Goal: Task Accomplishment & Management: Use online tool/utility

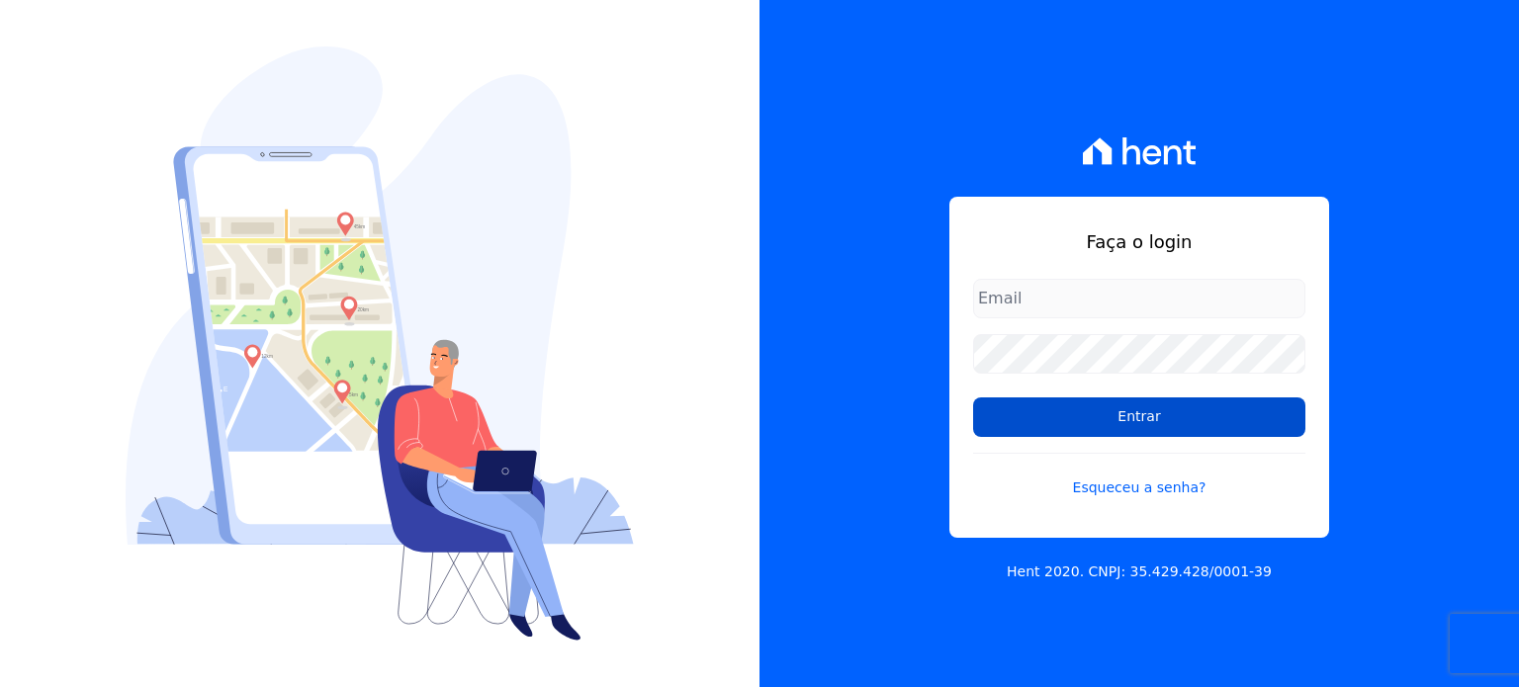
type input "rafaeloliveira@construtoravitale.com.br"
click at [1134, 413] on input "Entrar" at bounding box center [1139, 418] width 332 height 40
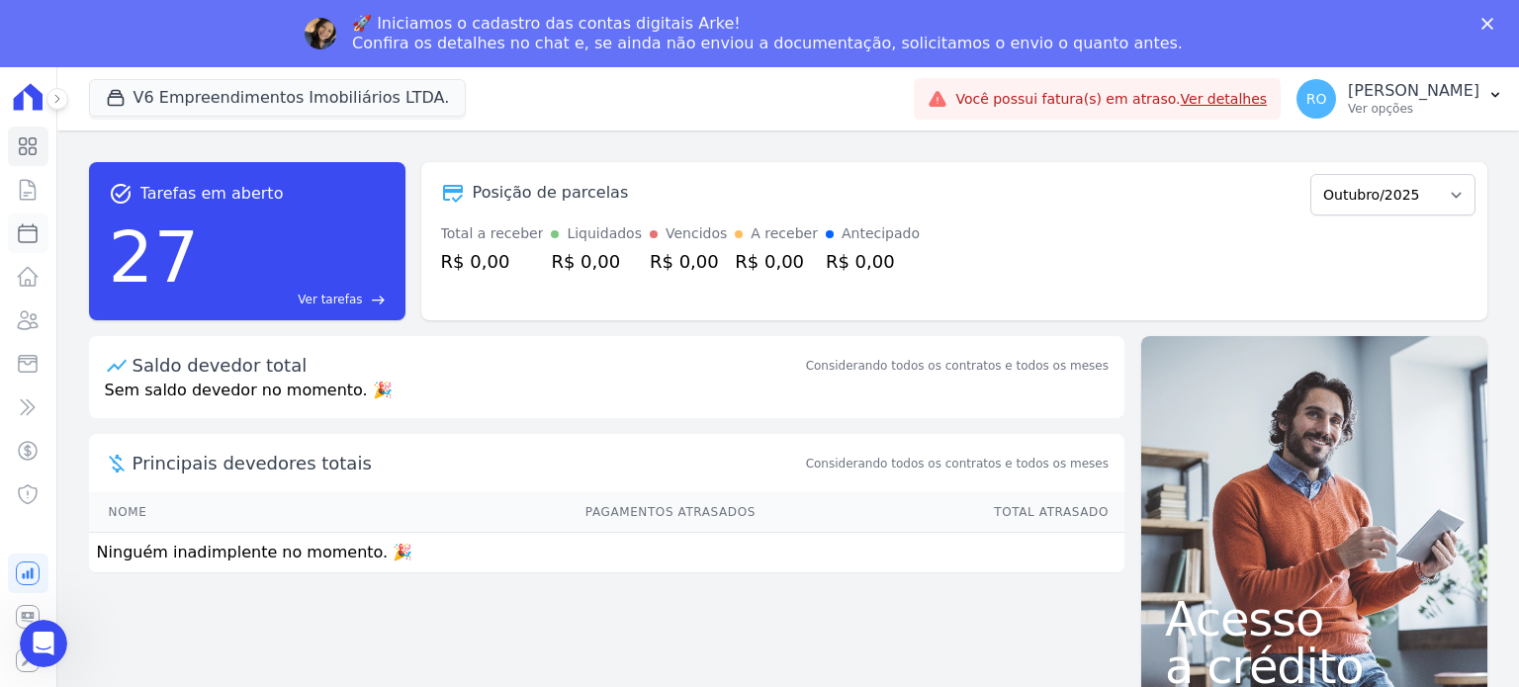
click at [26, 235] on icon at bounding box center [28, 234] width 24 height 24
select select
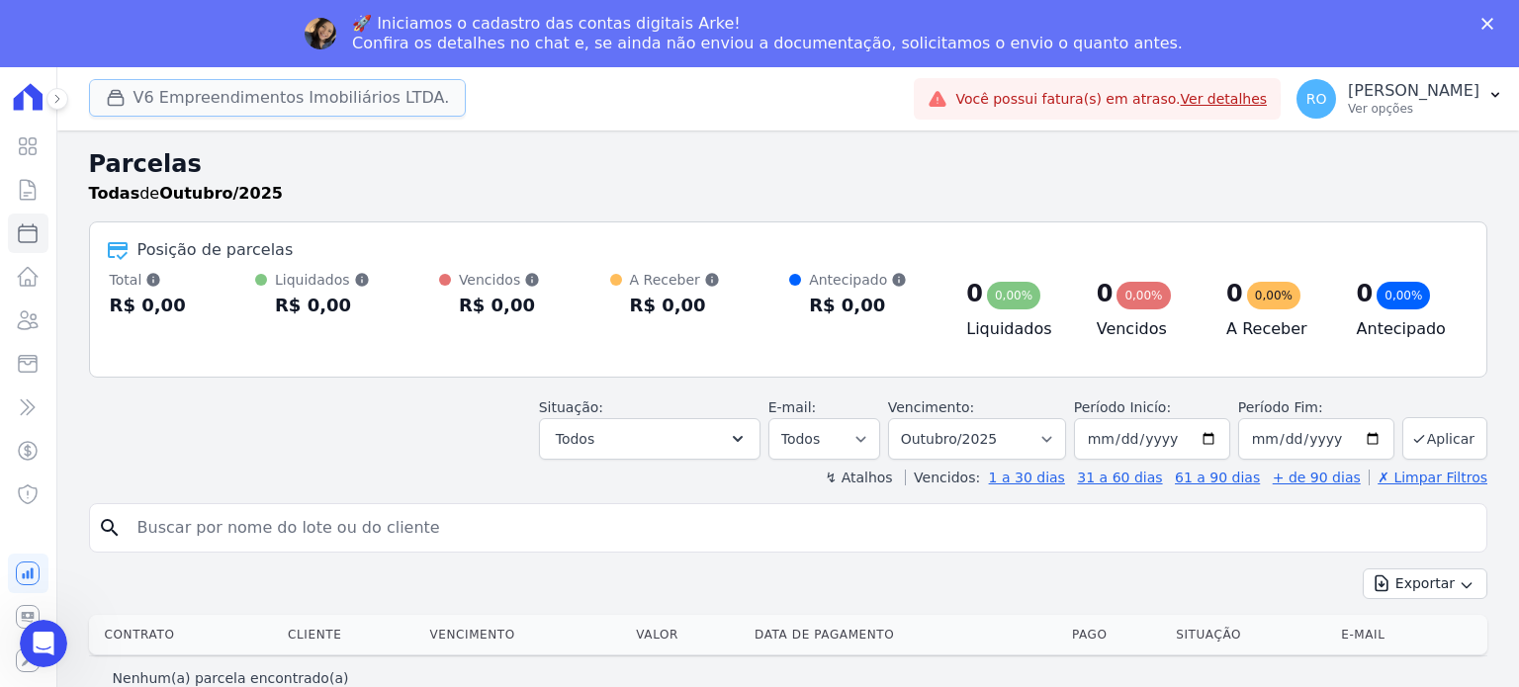
click at [202, 90] on button "V6 Empreendimentos Imobiliários LTDA." at bounding box center [278, 98] width 378 height 38
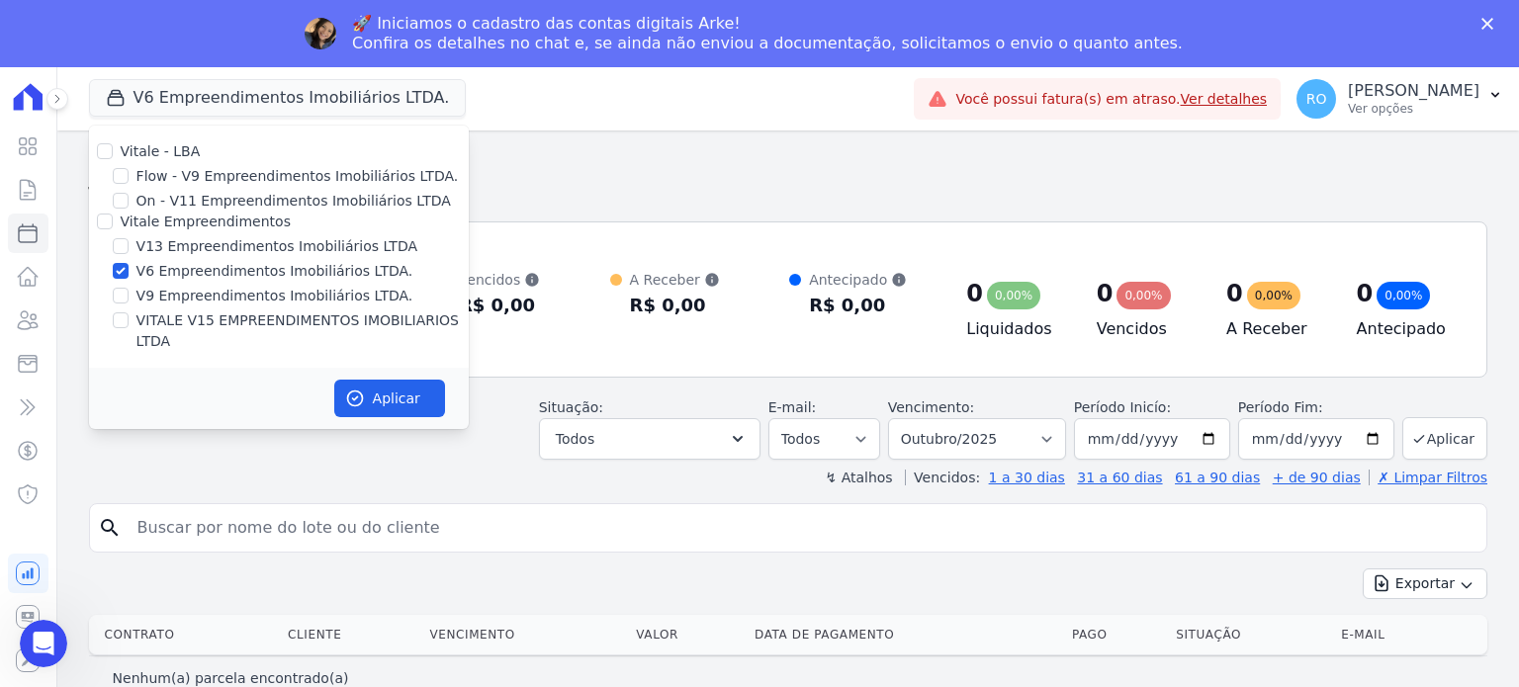
click at [140, 235] on div "Vitale - LBA Flow - V9 Empreendimentos Imobiliários LTDA. On - V11 Empreendimen…" at bounding box center [279, 247] width 380 height 242
click at [148, 248] on label "V13 Empreendimentos Imobiliários LTDA" at bounding box center [276, 246] width 281 height 21
click at [129, 248] on input "V13 Empreendimentos Imobiliários LTDA" at bounding box center [121, 246] width 16 height 16
checkbox input "true"
click at [156, 284] on div "Vitale - LBA Flow - V9 Empreendimentos Imobiliários LTDA. On - V11 Empreendimen…" at bounding box center [279, 247] width 380 height 242
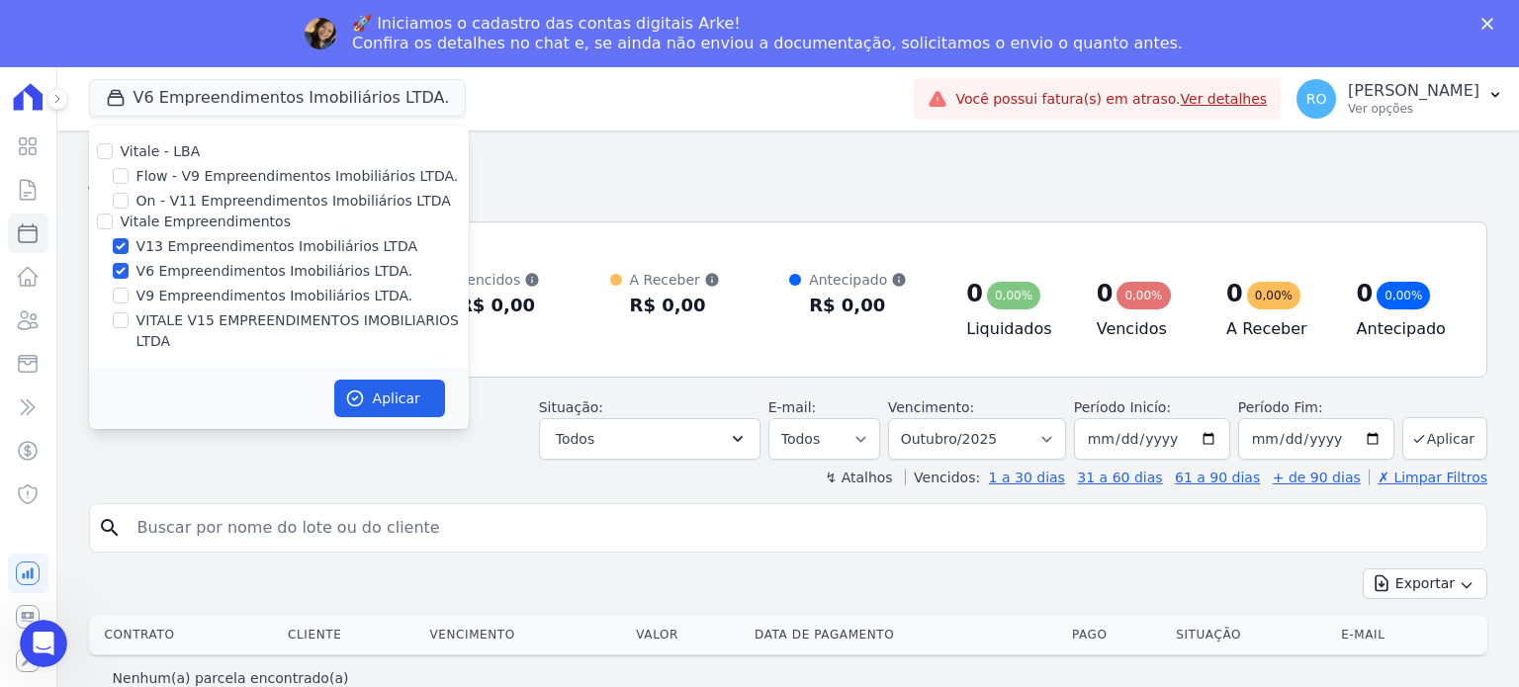
click at [156, 277] on label "V6 Empreendimentos Imobiliários LTDA." at bounding box center [274, 271] width 277 height 21
click at [129, 277] on input "V6 Empreendimentos Imobiliários LTDA." at bounding box center [121, 271] width 16 height 16
checkbox input "false"
click at [160, 323] on label "VITALE V15 EMPREENDIMENTOS IMOBILIARIOS LTDA" at bounding box center [302, 332] width 332 height 42
click at [129, 323] on input "VITALE V15 EMPREENDIMENTOS IMOBILIARIOS LTDA" at bounding box center [121, 320] width 16 height 16
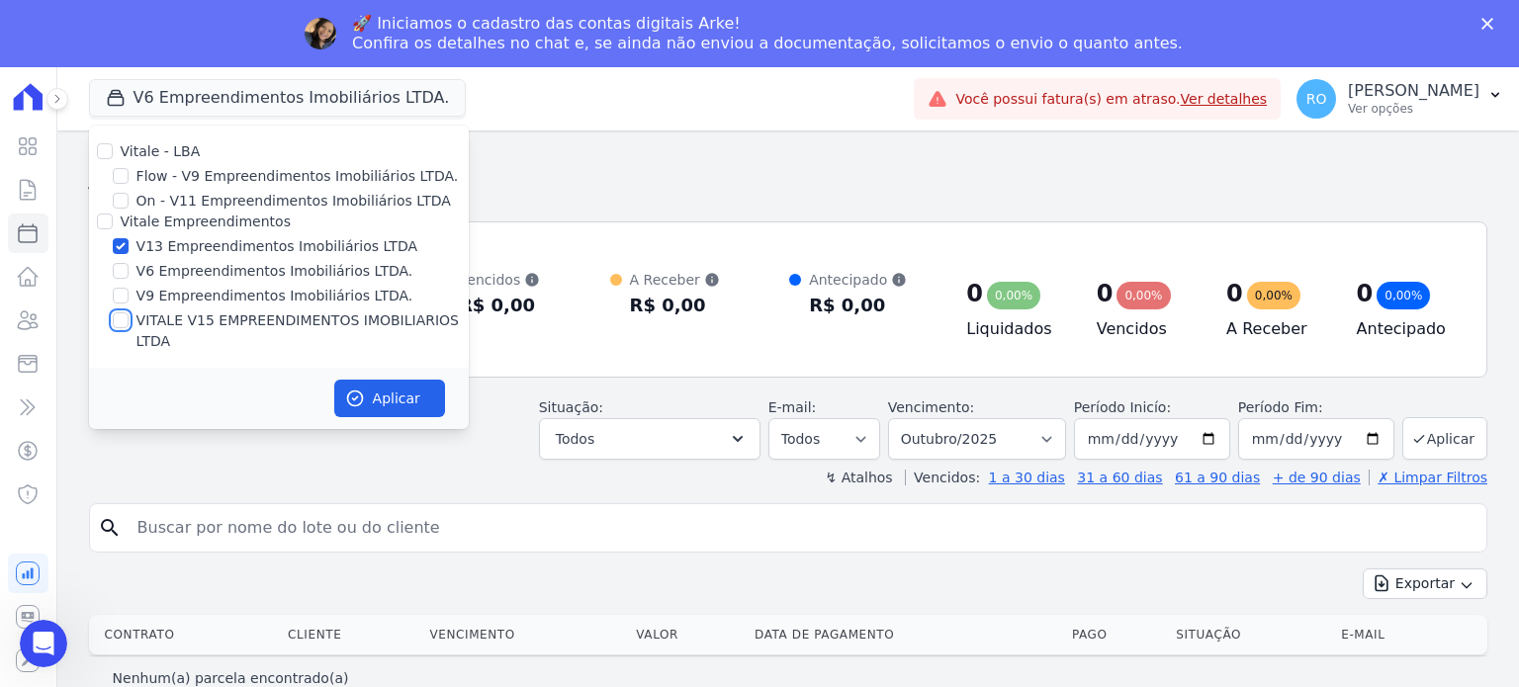
checkbox input "true"
click at [358, 389] on icon "button" at bounding box center [355, 399] width 20 height 20
select select
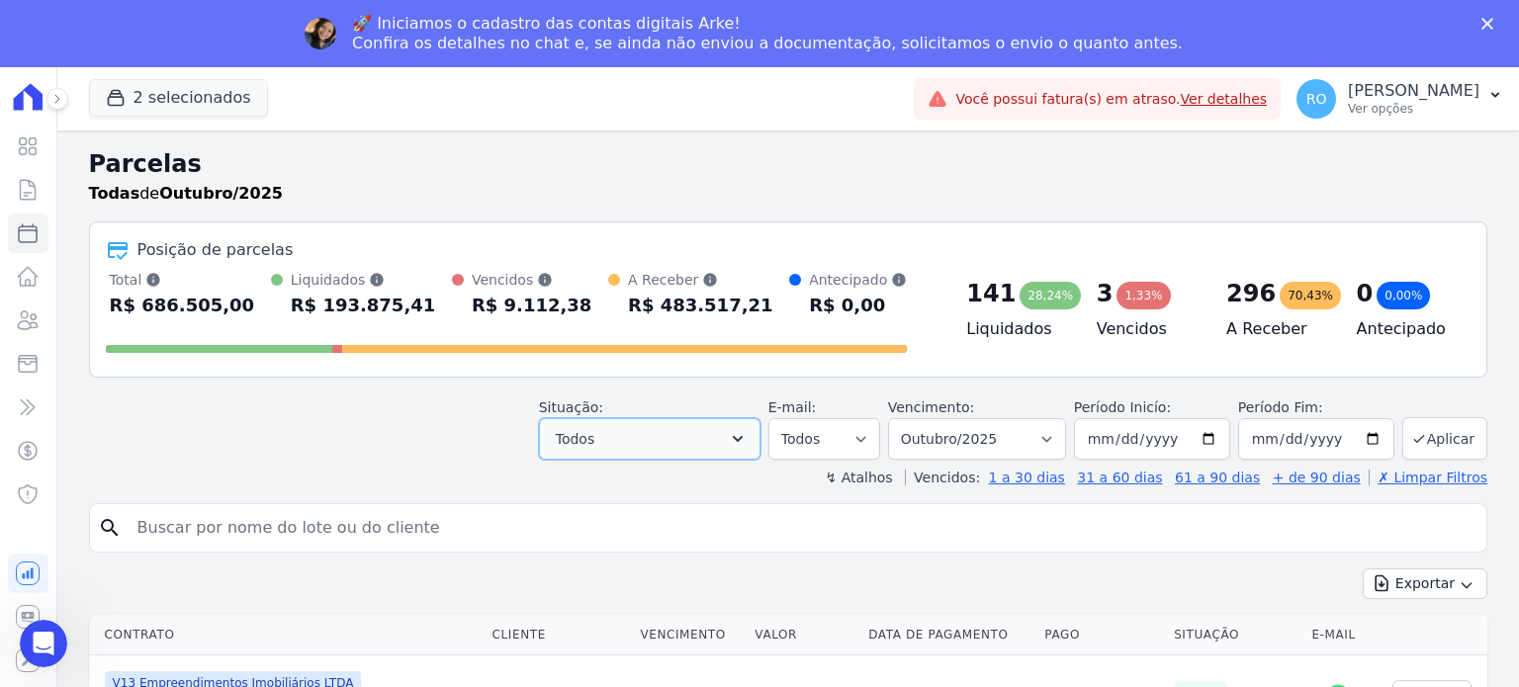
click at [760, 432] on button "Todos" at bounding box center [650, 439] width 222 height 42
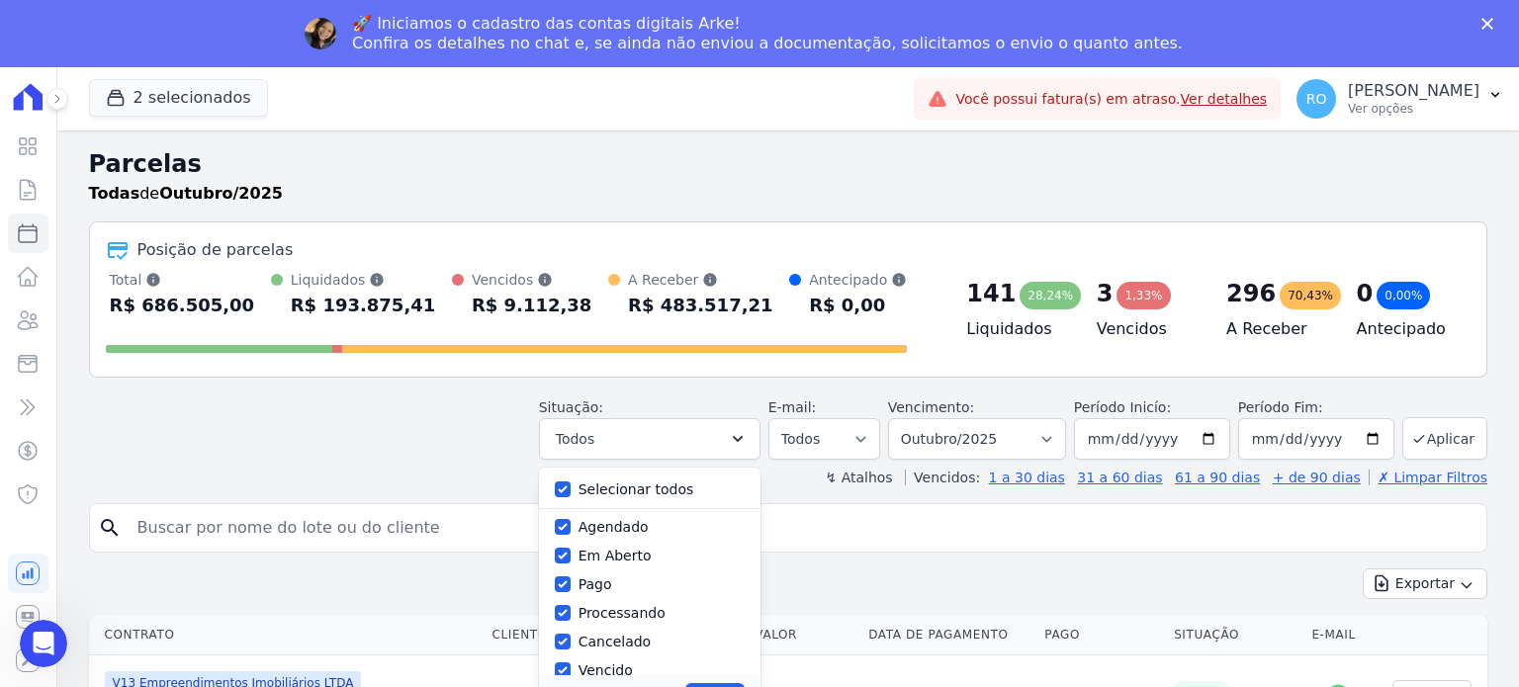
click at [669, 491] on label "Selecionar todos" at bounding box center [637, 490] width 116 height 16
click at [571, 491] on input "Selecionar todos" at bounding box center [563, 490] width 16 height 16
checkbox input "false"
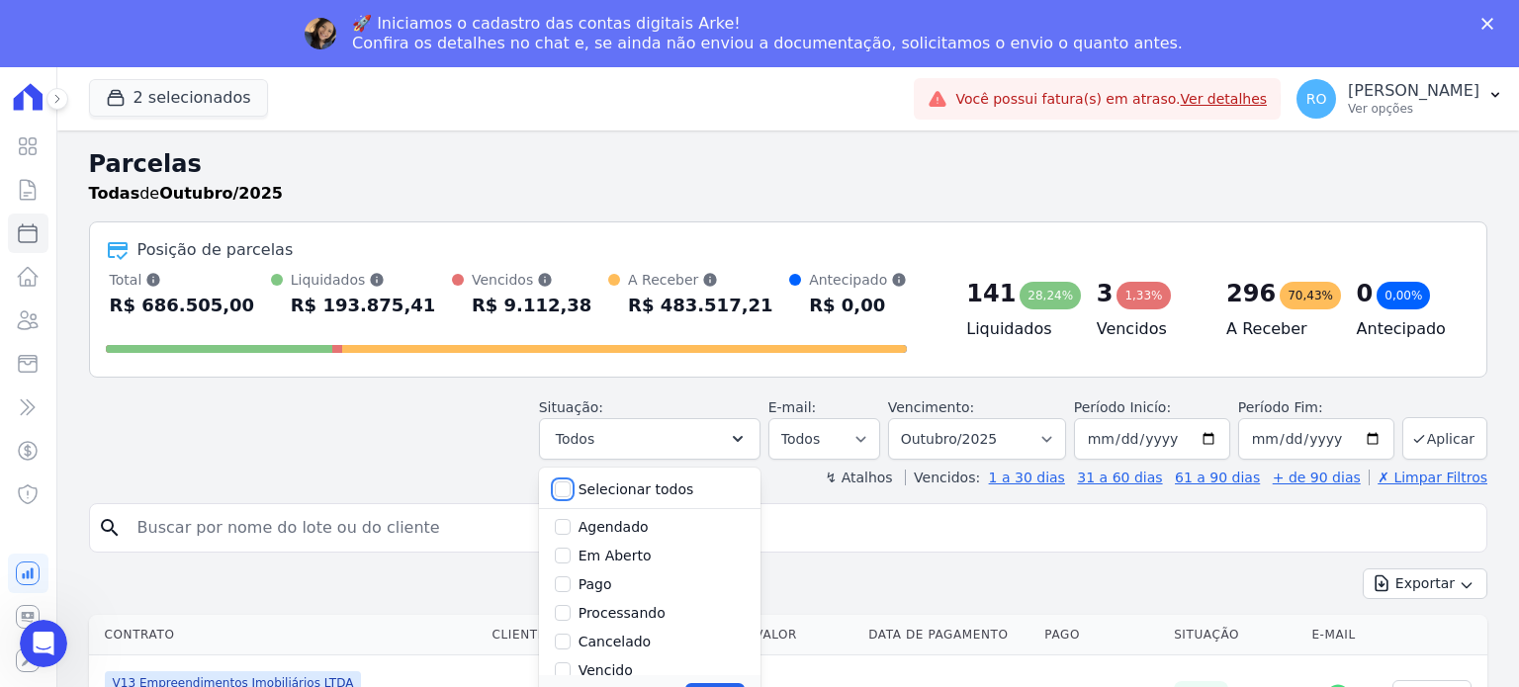
checkbox input "false"
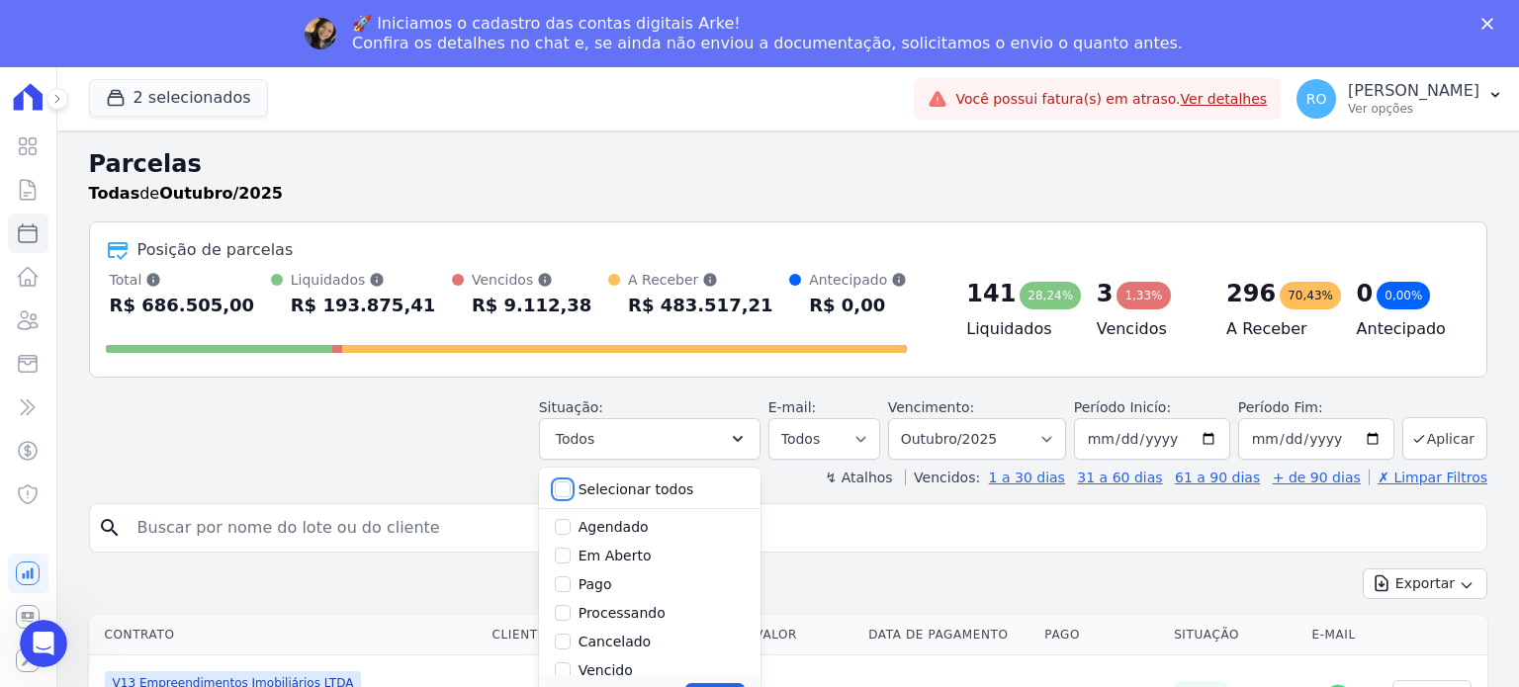
checkbox input "false"
click at [609, 486] on label "Pago" at bounding box center [596, 486] width 34 height 16
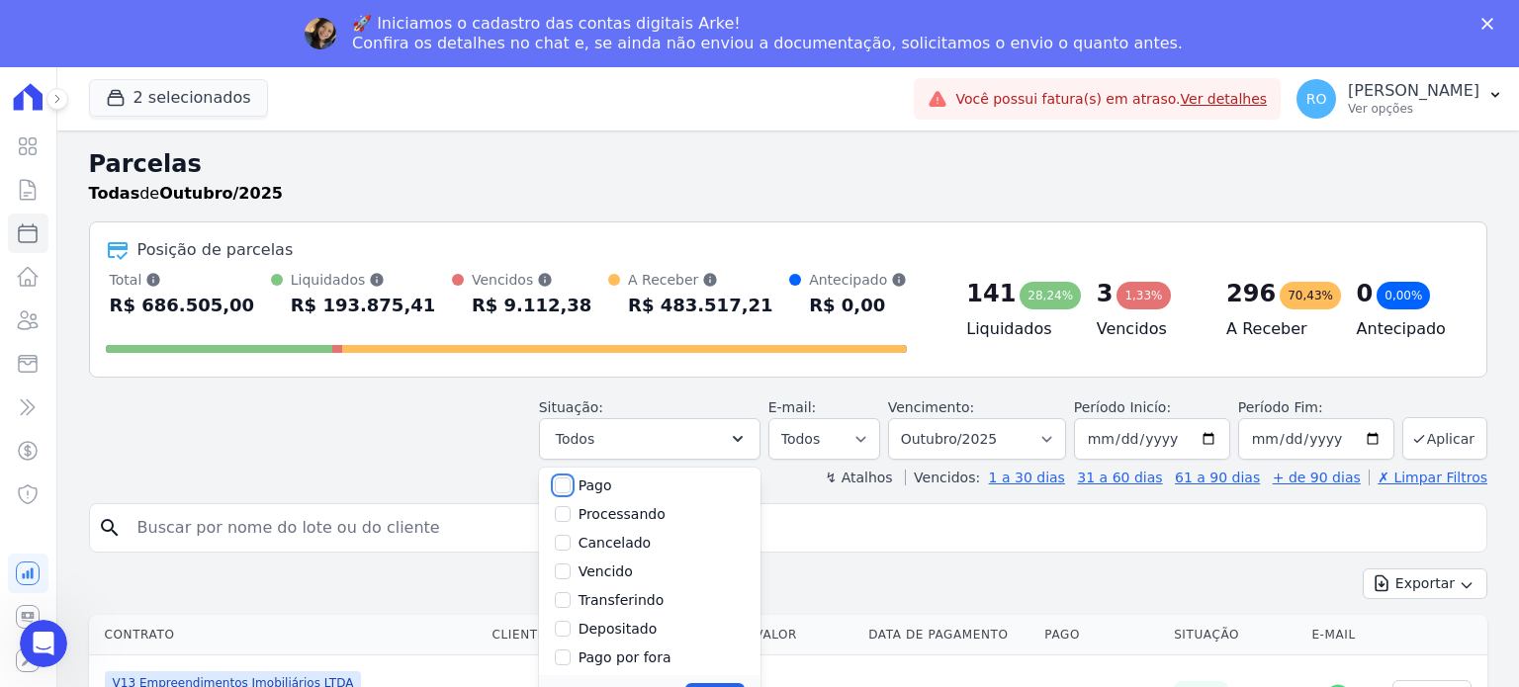
click at [571, 486] on input "Pago" at bounding box center [563, 486] width 16 height 16
checkbox input "true"
click at [614, 593] on label "Transferindo" at bounding box center [622, 600] width 86 height 16
click at [571, 593] on input "Transferindo" at bounding box center [563, 600] width 16 height 16
checkbox input "true"
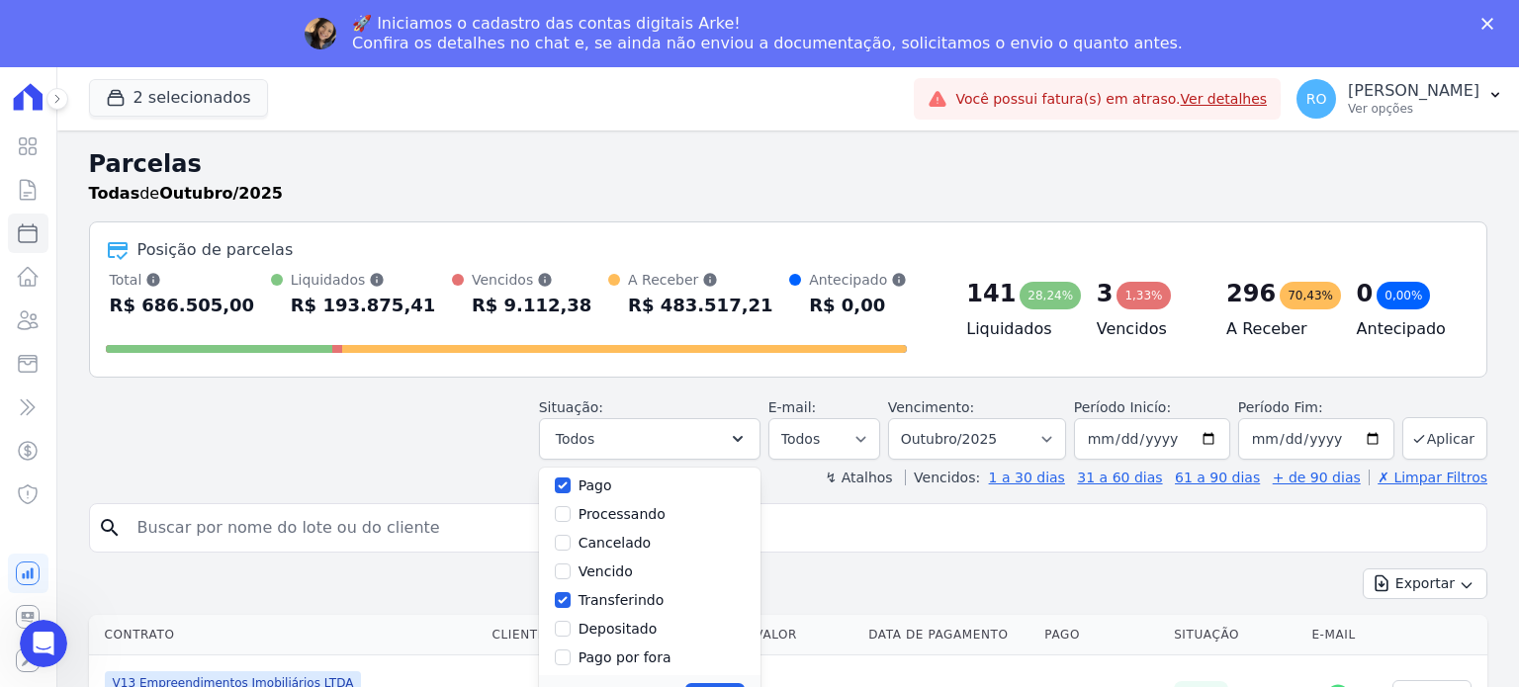
click at [613, 624] on label "Depositado" at bounding box center [618, 629] width 79 height 16
click at [571, 624] on input "Depositado" at bounding box center [563, 629] width 16 height 16
checkbox input "true"
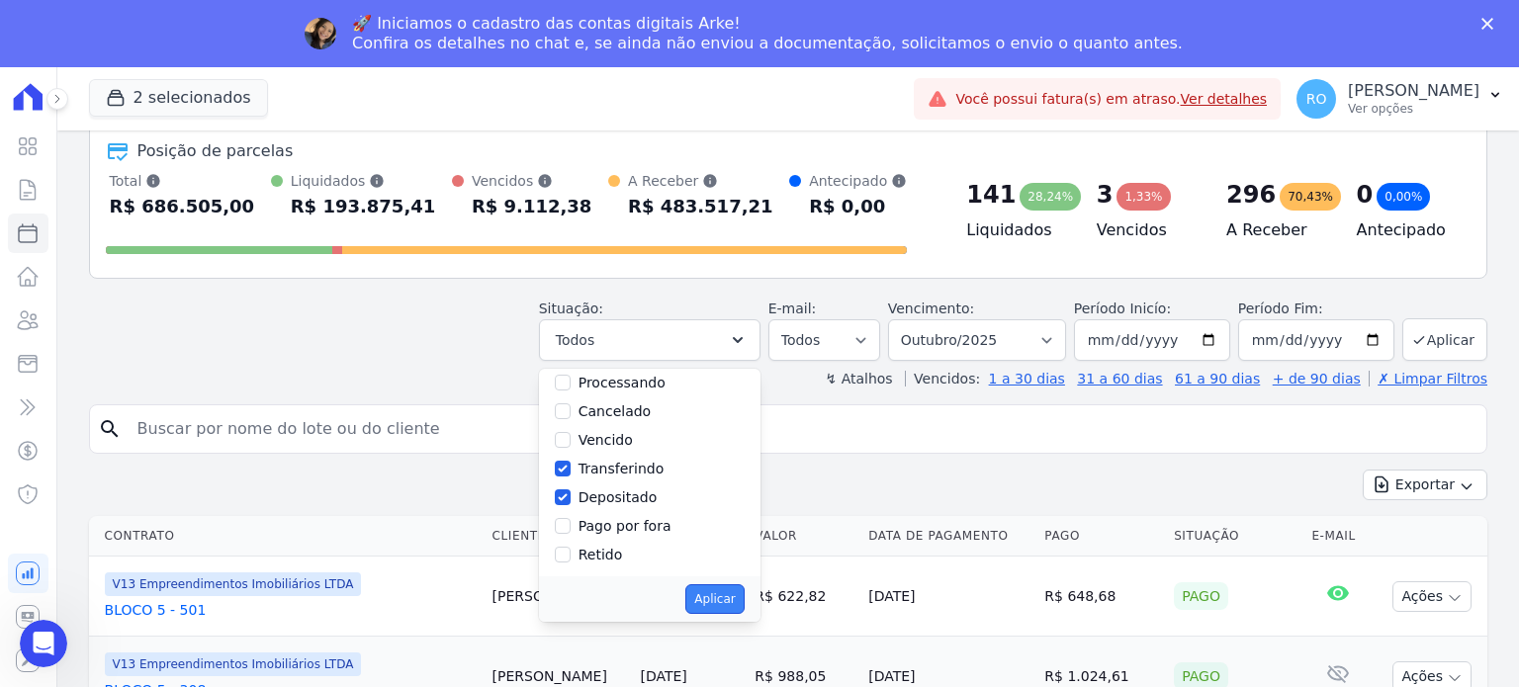
click at [744, 602] on button "Aplicar" at bounding box center [714, 599] width 58 height 30
select select "paid"
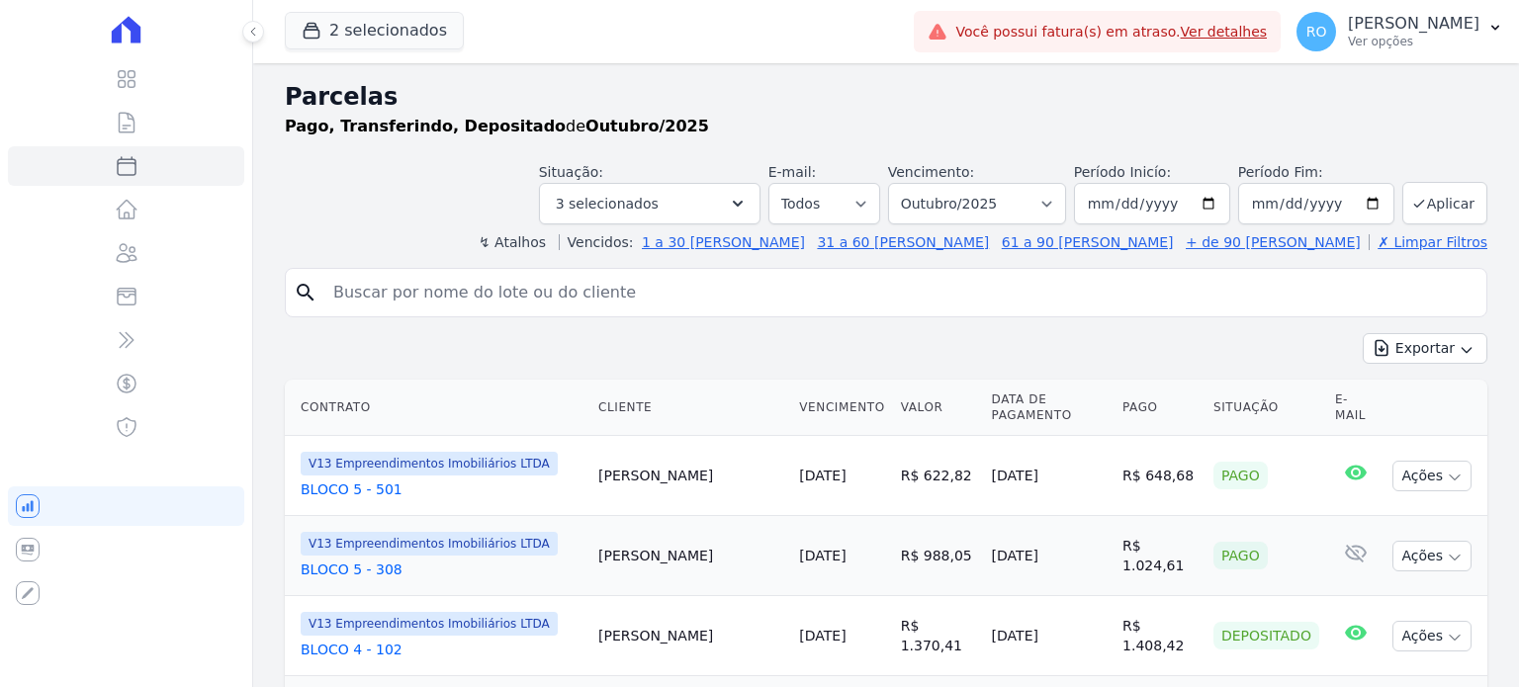
select select
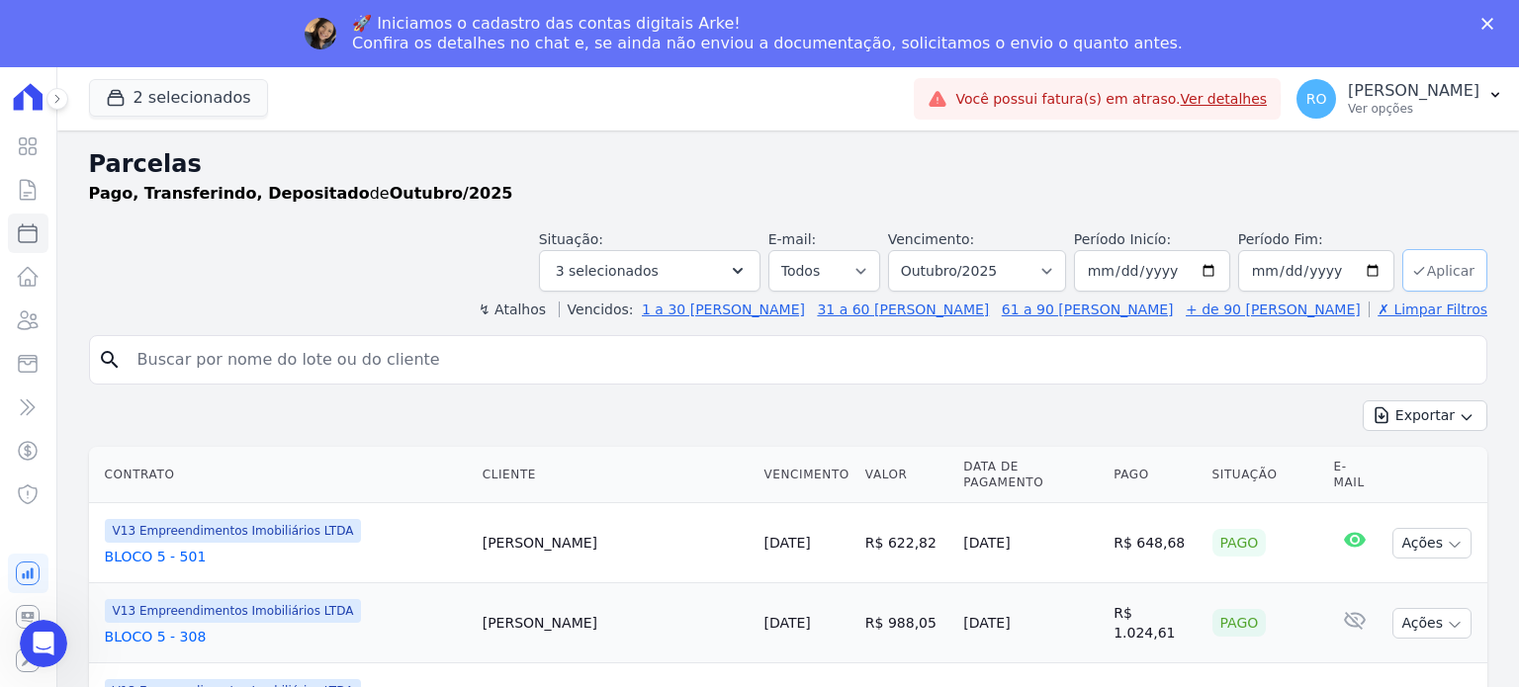
click at [1415, 263] on icon "submit" at bounding box center [1419, 271] width 16 height 16
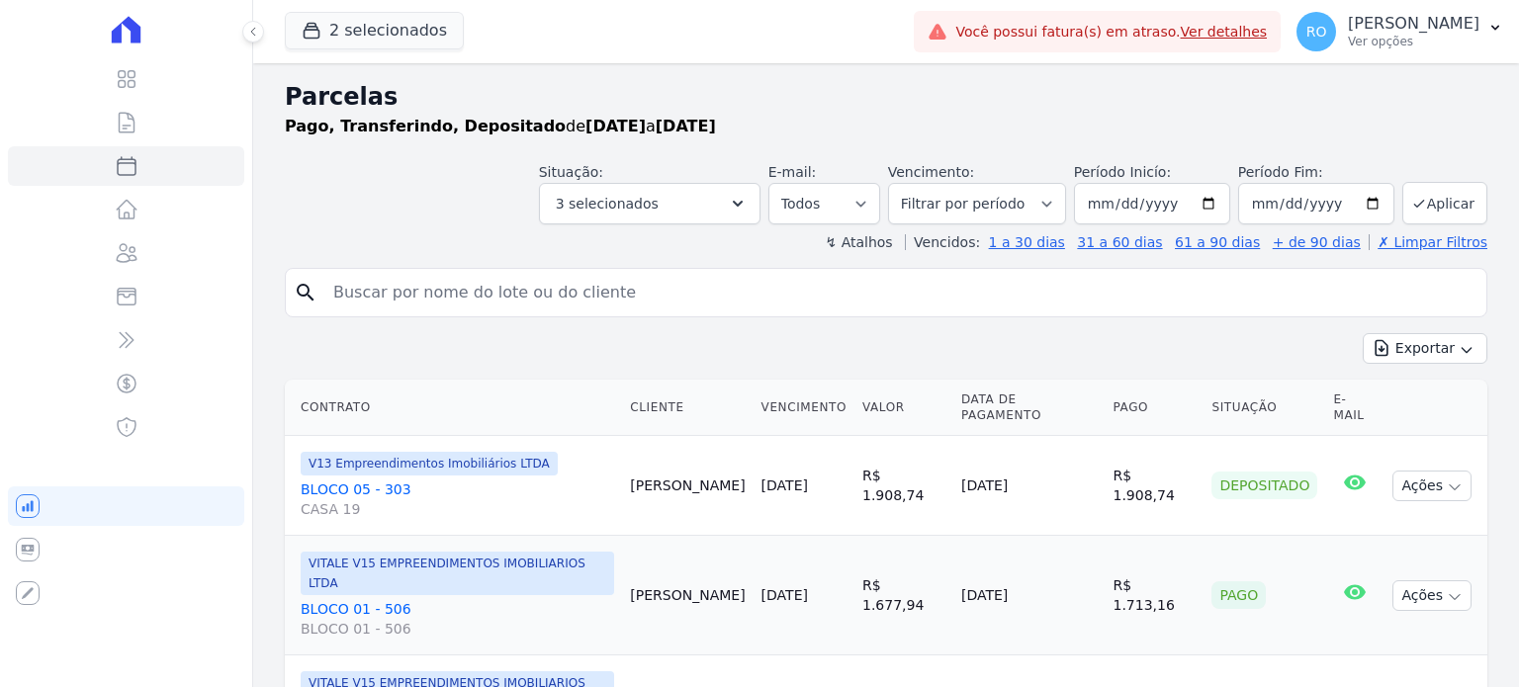
select select
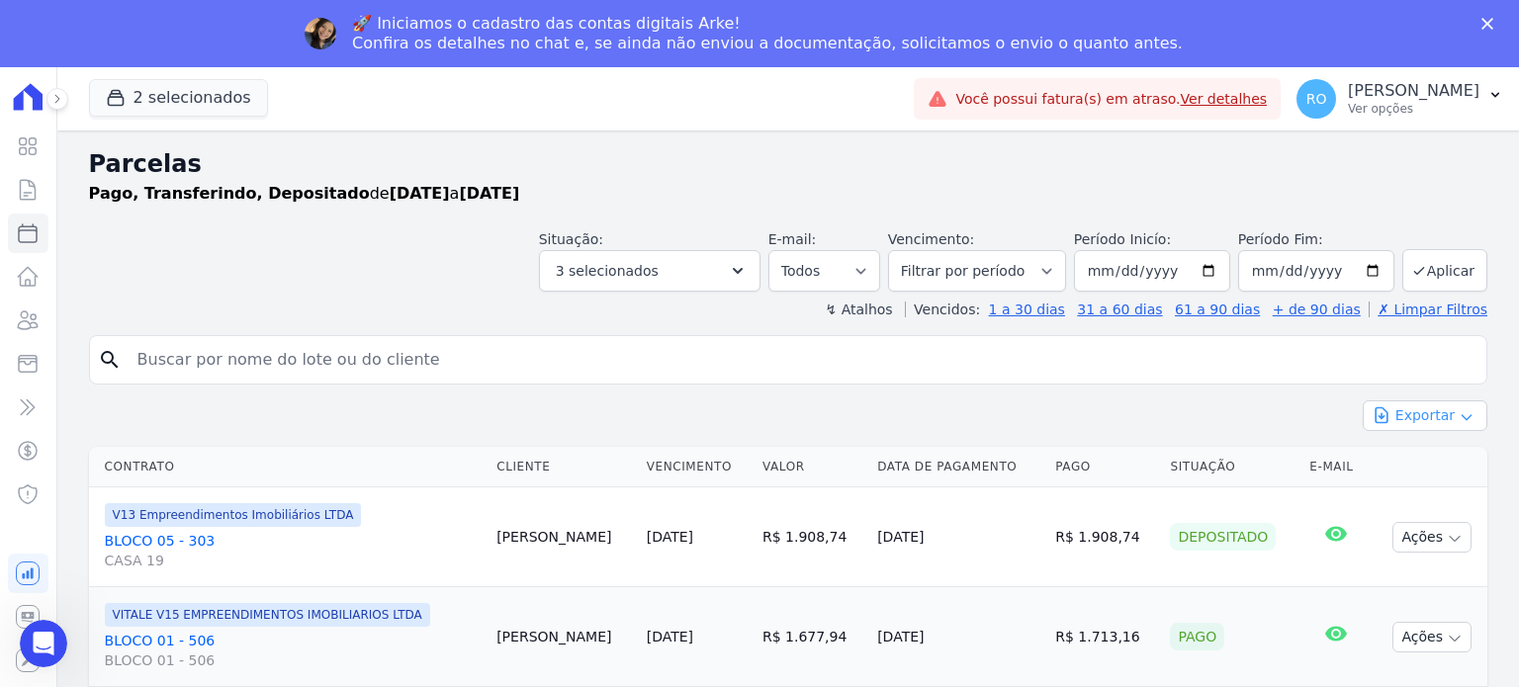
click at [1432, 421] on button "Exportar" at bounding box center [1425, 416] width 125 height 31
click at [1442, 490] on span "Exportar CSV" at bounding box center [1423, 497] width 105 height 20
click at [1403, 98] on p "[PERSON_NAME]" at bounding box center [1414, 91] width 132 height 20
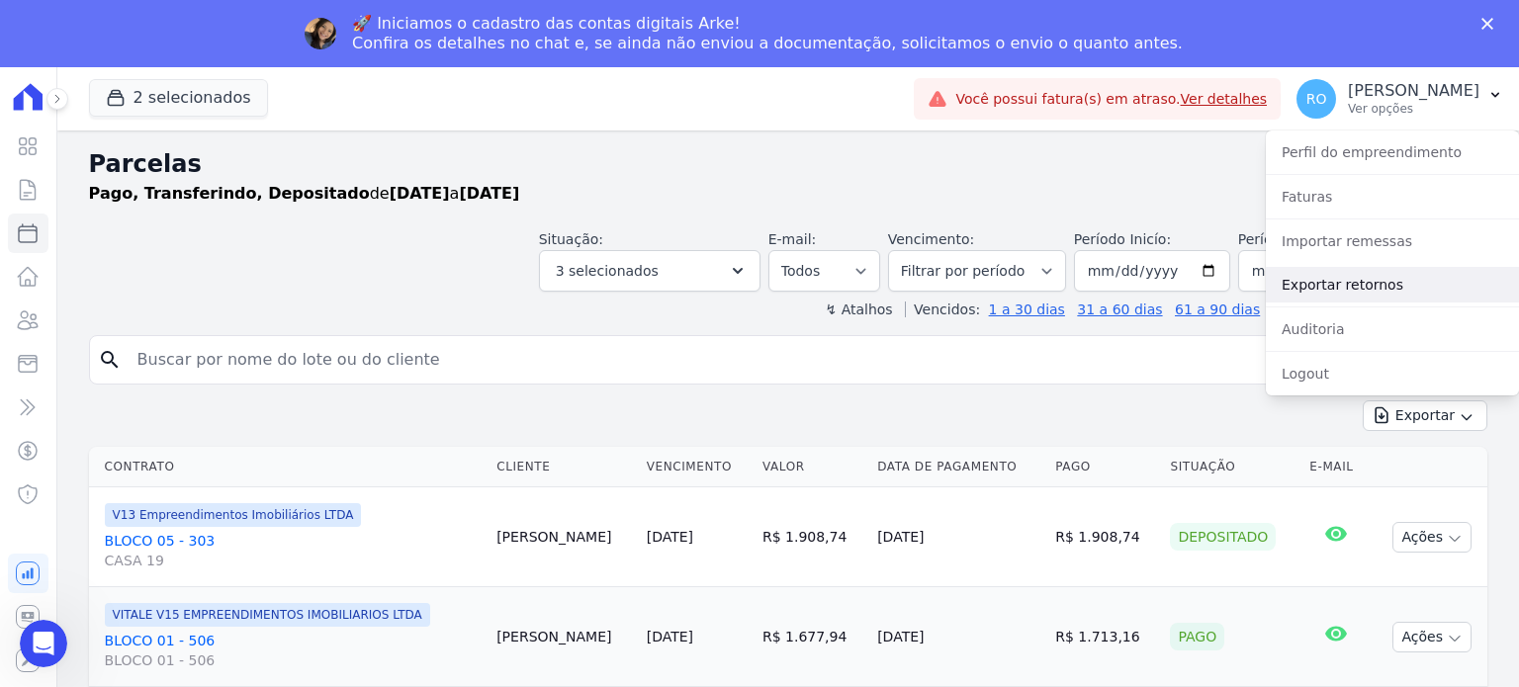
click at [1383, 293] on link "Exportar retornos" at bounding box center [1392, 285] width 253 height 36
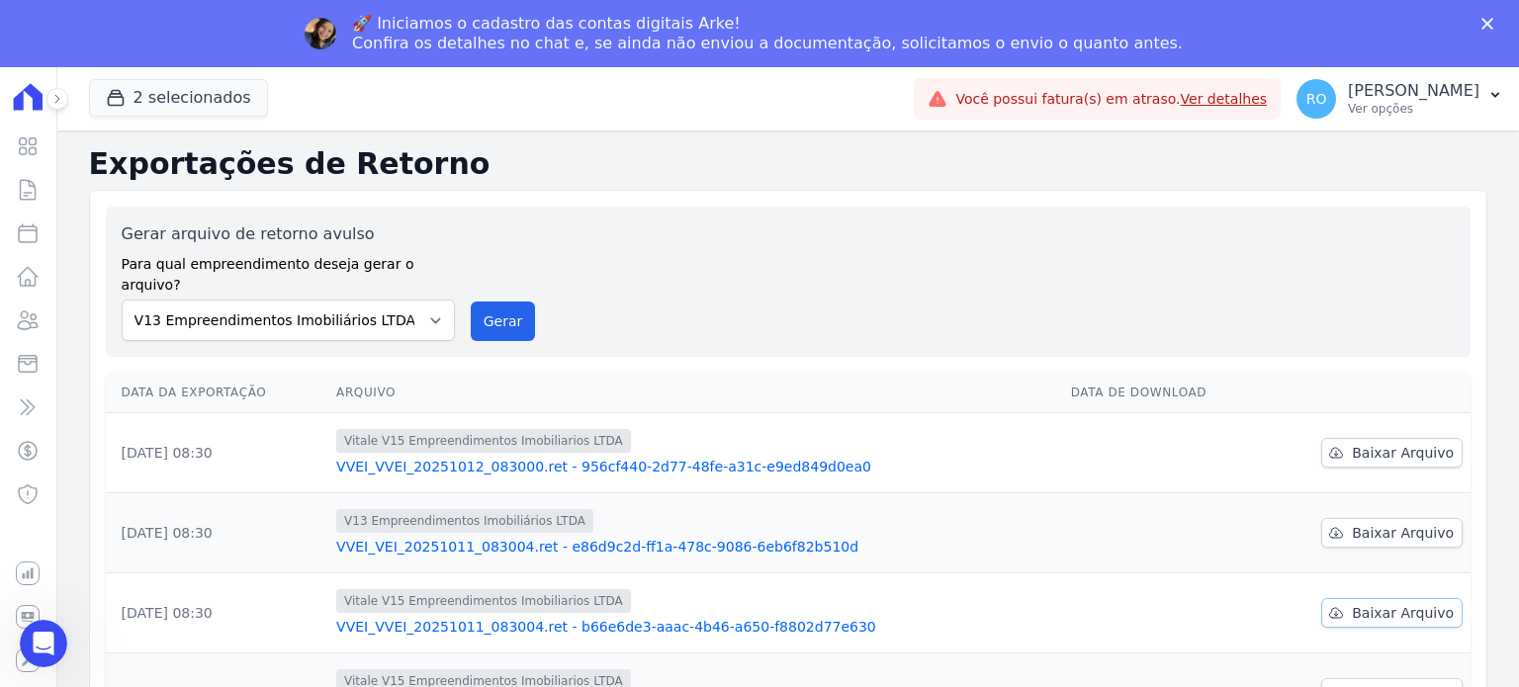
click at [1332, 605] on icon at bounding box center [1336, 613] width 16 height 16
click at [1335, 528] on icon at bounding box center [1336, 533] width 13 height 10
click at [1328, 445] on icon at bounding box center [1336, 453] width 16 height 16
click at [511, 304] on button "Gerar" at bounding box center [503, 322] width 65 height 40
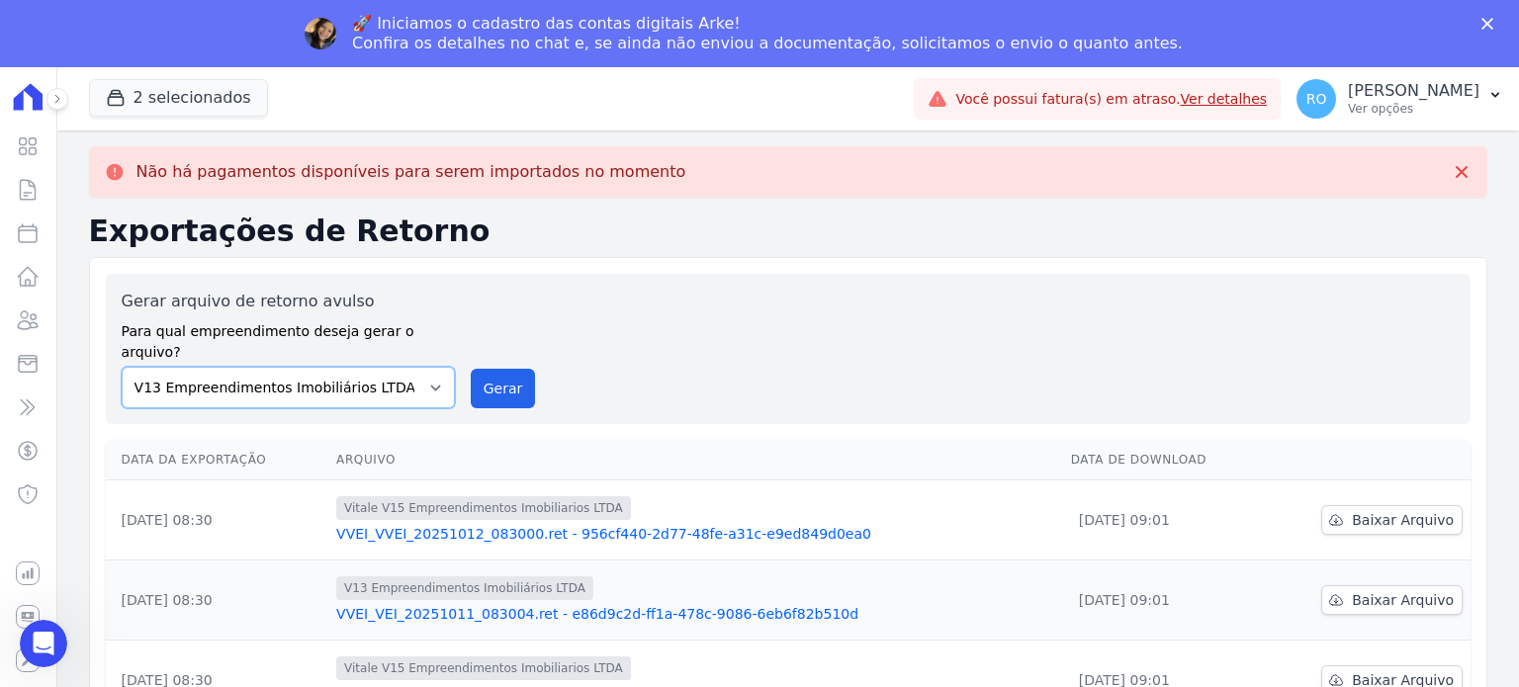
click at [431, 367] on select "Flow - V9 Empreendimentos Imobiliários LTDA. On - V11 Empreendimentos Imobiliár…" at bounding box center [288, 388] width 333 height 42
select select "43a01992-2921-4595-aa0d-28e05d992a61"
click at [122, 367] on select "Flow - V9 Empreendimentos Imobiliários LTDA. On - V11 Empreendimentos Imobiliár…" at bounding box center [288, 388] width 333 height 42
click at [506, 369] on button "Gerar" at bounding box center [503, 389] width 65 height 40
click at [406, 367] on select "Flow - V9 Empreendimentos Imobiliários LTDA. On - V11 Empreendimentos Imobiliár…" at bounding box center [288, 388] width 333 height 42
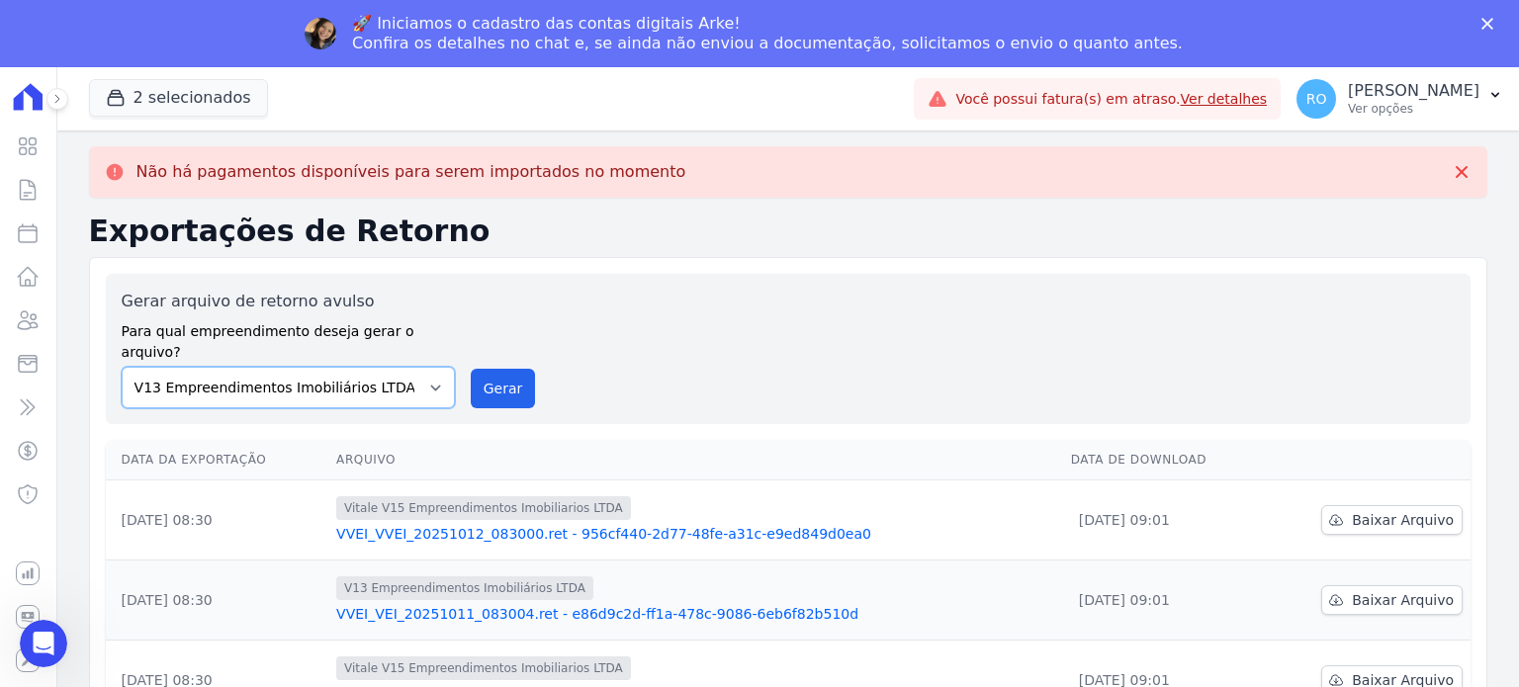
select select "43a01992-2921-4595-aa0d-28e05d992a61"
click at [122, 367] on select "Flow - V9 Empreendimentos Imobiliários LTDA. On - V11 Empreendimentos Imobiliár…" at bounding box center [288, 388] width 333 height 42
click at [514, 373] on button "Gerar" at bounding box center [503, 389] width 65 height 40
